Goal: Task Accomplishment & Management: Manage account settings

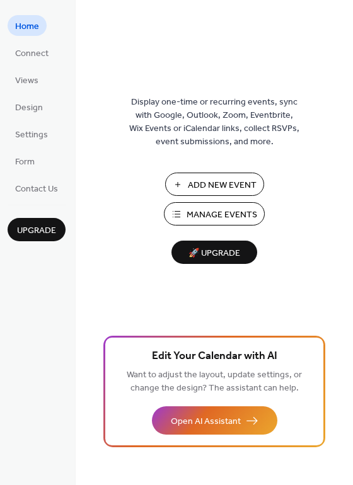
click at [187, 206] on button "Manage Events" at bounding box center [214, 213] width 101 height 23
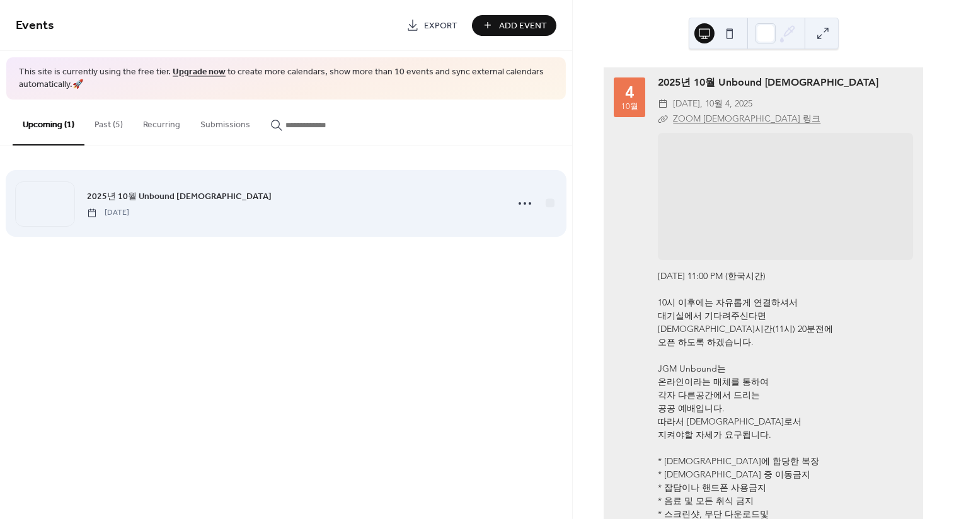
click at [62, 203] on div at bounding box center [45, 204] width 59 height 44
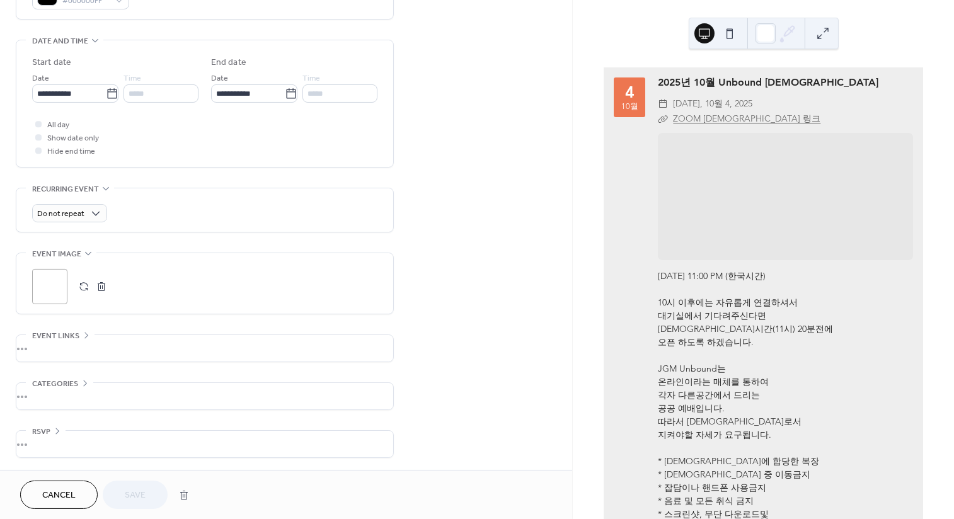
scroll to position [370, 0]
click at [100, 283] on button "button" at bounding box center [102, 288] width 18 height 18
click at [84, 283] on button "button" at bounding box center [84, 288] width 18 height 18
click at [82, 288] on button "button" at bounding box center [84, 288] width 18 height 18
click at [134, 494] on span "Save" at bounding box center [135, 496] width 21 height 13
